Goal: Task Accomplishment & Management: Complete application form

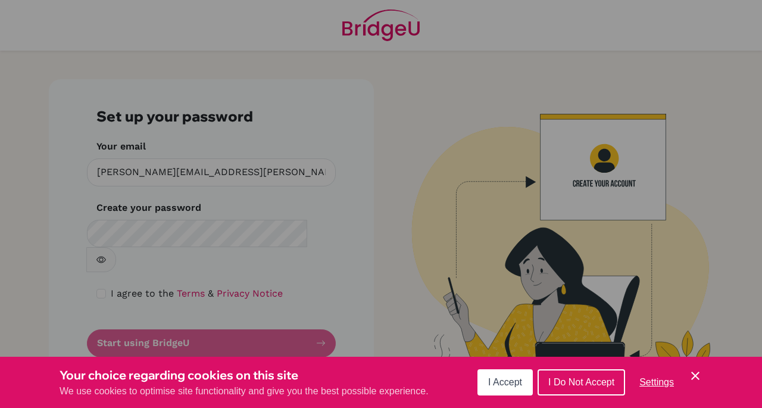
click at [520, 383] on span "I Accept" at bounding box center [505, 382] width 34 height 10
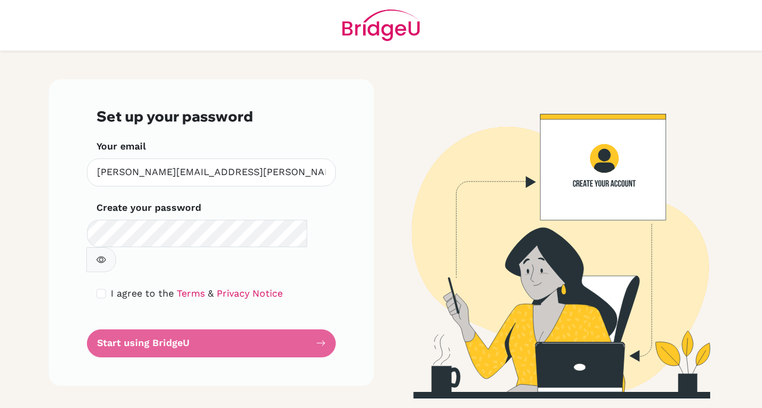
click at [116, 247] on button "button" at bounding box center [101, 259] width 30 height 25
click at [254, 314] on form "Set up your password Your email [PERSON_NAME][EMAIL_ADDRESS][PERSON_NAME][DOMAI…" at bounding box center [211, 232] width 230 height 249
click at [173, 318] on form "Set up your password Your email [PERSON_NAME][EMAIL_ADDRESS][PERSON_NAME][DOMAI…" at bounding box center [211, 232] width 230 height 249
click at [306, 326] on form "Set up your password Your email [PERSON_NAME][EMAIL_ADDRESS][PERSON_NAME][DOMAI…" at bounding box center [211, 232] width 230 height 249
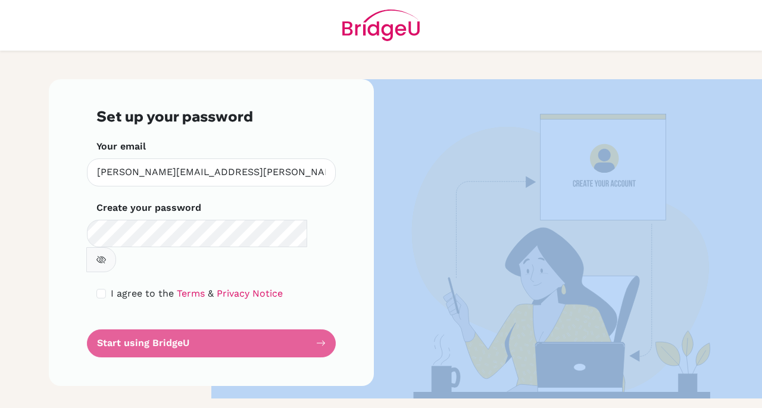
click at [306, 326] on form "Set up your password Your email [PERSON_NAME][EMAIL_ADDRESS][PERSON_NAME][DOMAI…" at bounding box center [211, 232] width 230 height 249
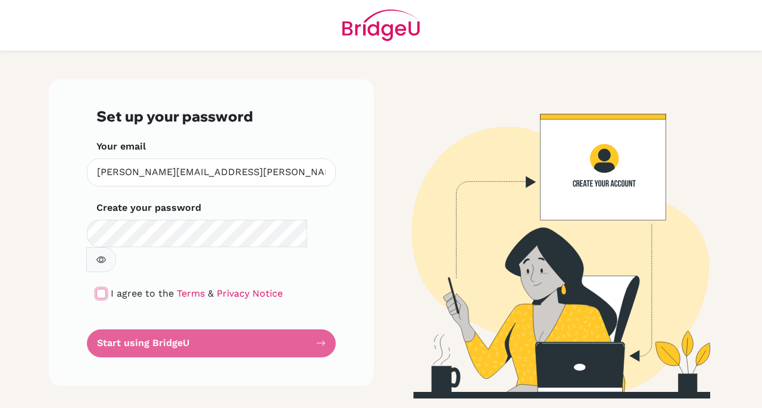
click at [100, 289] on input "checkbox" at bounding box center [101, 294] width 10 height 10
checkbox input "true"
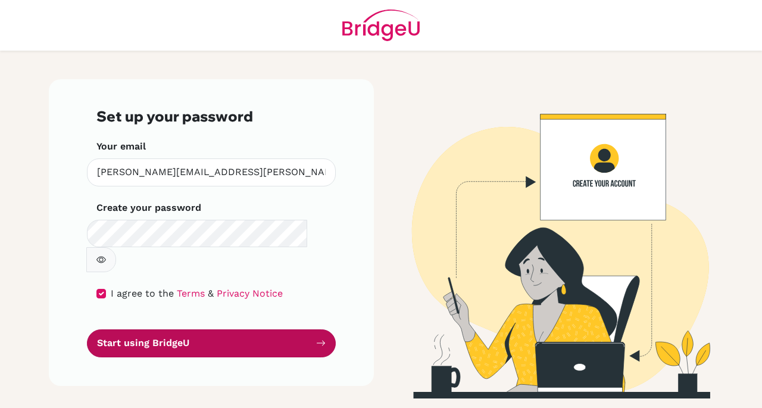
click at [137, 329] on button "Start using BridgeU" at bounding box center [211, 343] width 249 height 28
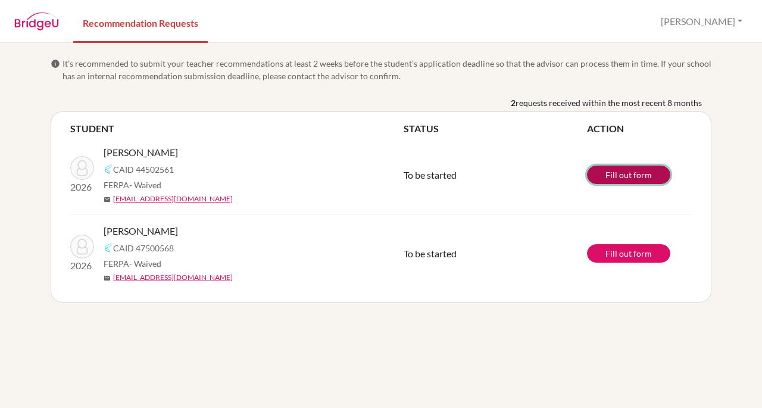
click at [634, 174] on link "Fill out form" at bounding box center [628, 174] width 83 height 18
